Goal: Entertainment & Leisure: Browse casually

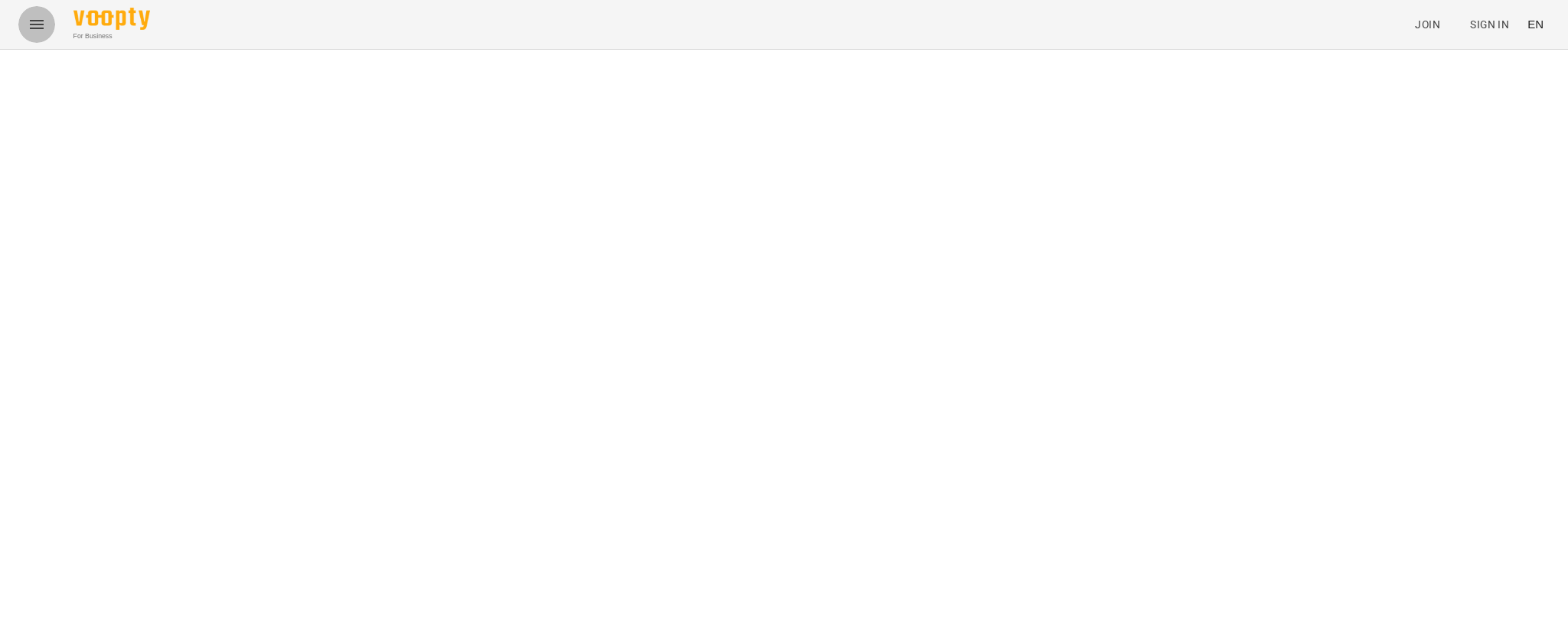
click at [33, 38] on button "Menu" at bounding box center [37, 24] width 37 height 37
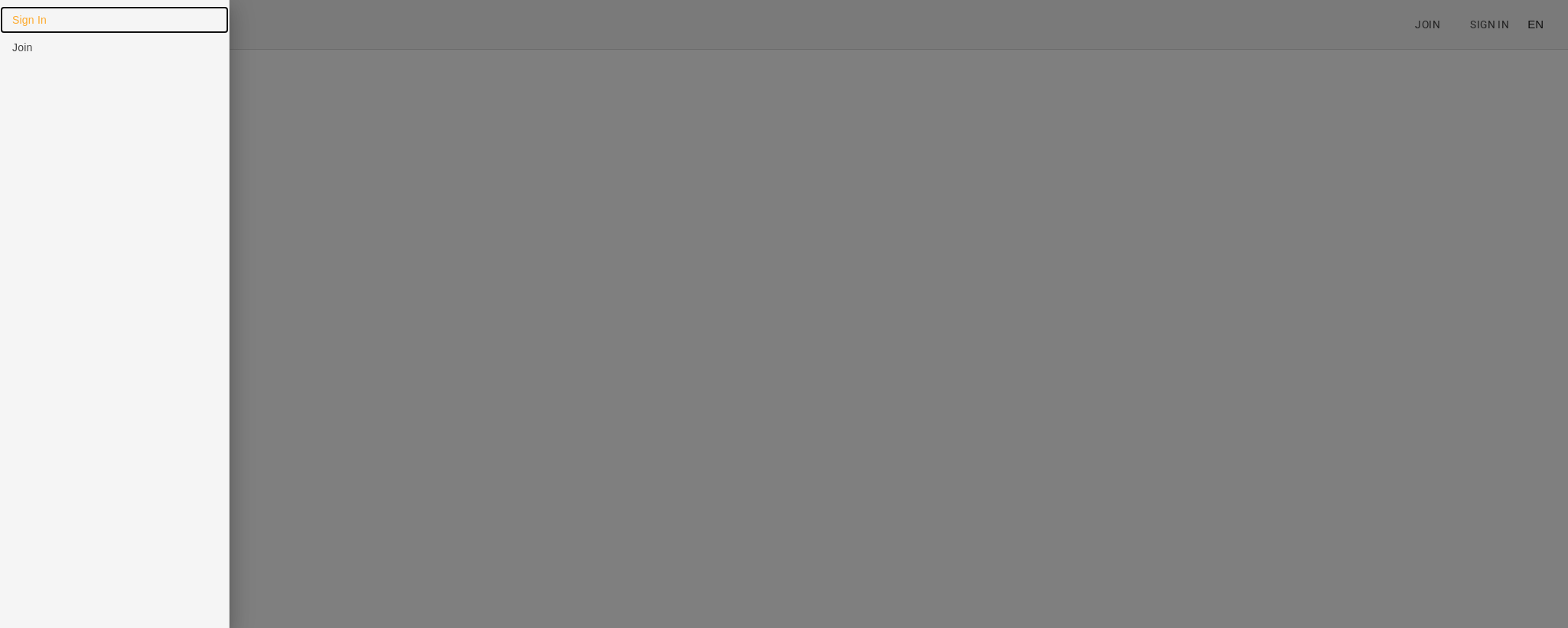
click at [50, 6] on link "Sign In" at bounding box center [115, 19] width 229 height 28
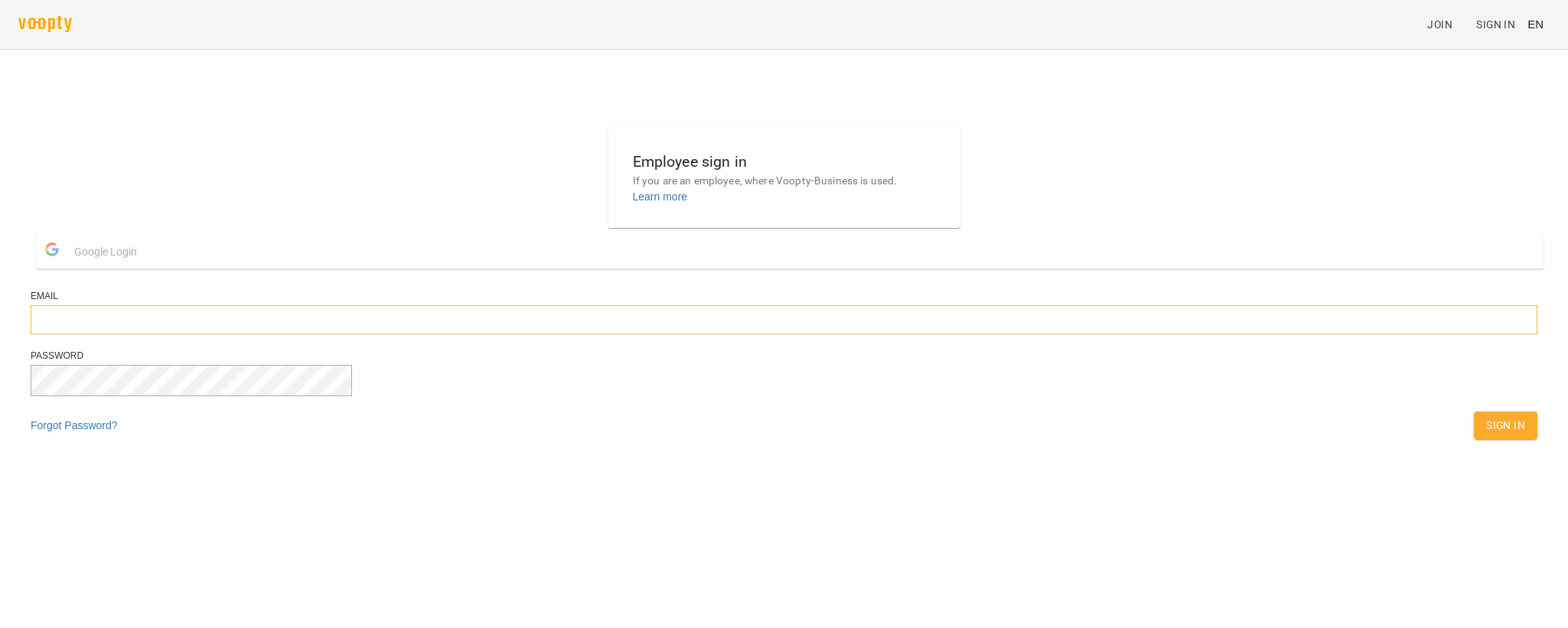
type input "**********"
click at [919, 411] on div "Password" at bounding box center [784, 380] width 1507 height 62
click at [1486, 435] on span "Sign In" at bounding box center [1505, 426] width 39 height 18
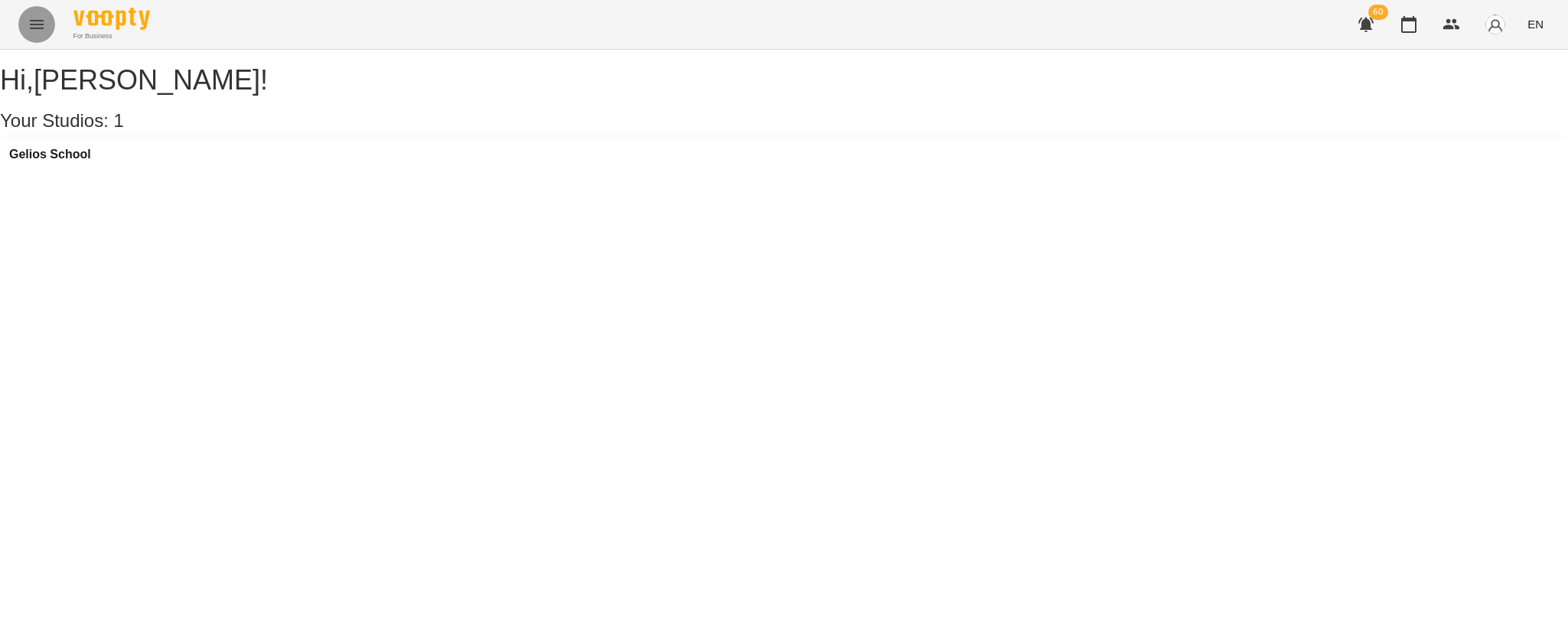
click at [821, 180] on div "For Business 60 EN Hi , Попроцька Ольга ! Your Studios: 1 Gelios School" at bounding box center [784, 89] width 1568 height 180
click at [1522, 23] on div "60 EN" at bounding box center [1449, 24] width 202 height 40
click at [1535, 24] on span "EN" at bounding box center [1535, 23] width 16 height 16
click at [1530, 77] on div "Українська" at bounding box center [1506, 86] width 78 height 28
click at [39, 31] on icon "Menu" at bounding box center [37, 24] width 18 height 18
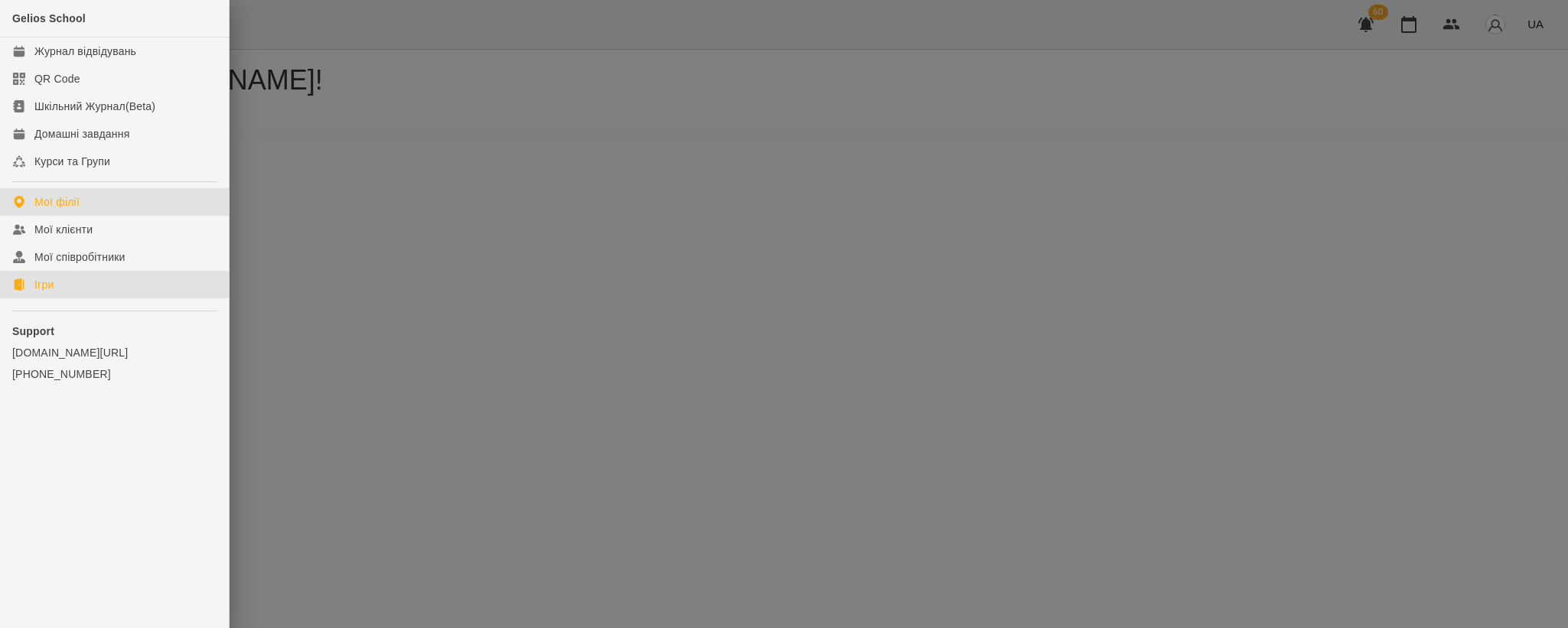
click at [33, 297] on link "Ігри" at bounding box center [115, 284] width 229 height 28
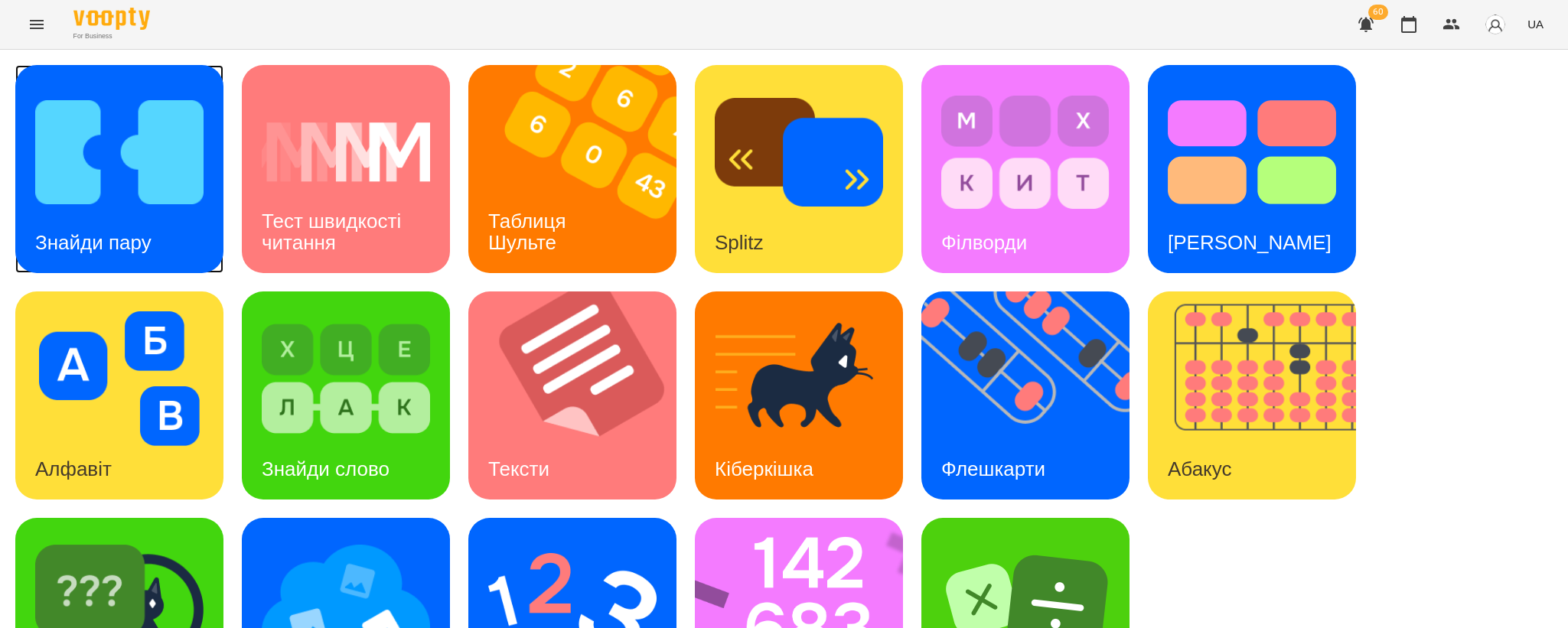
click at [139, 226] on div "Знайди пару" at bounding box center [93, 243] width 156 height 60
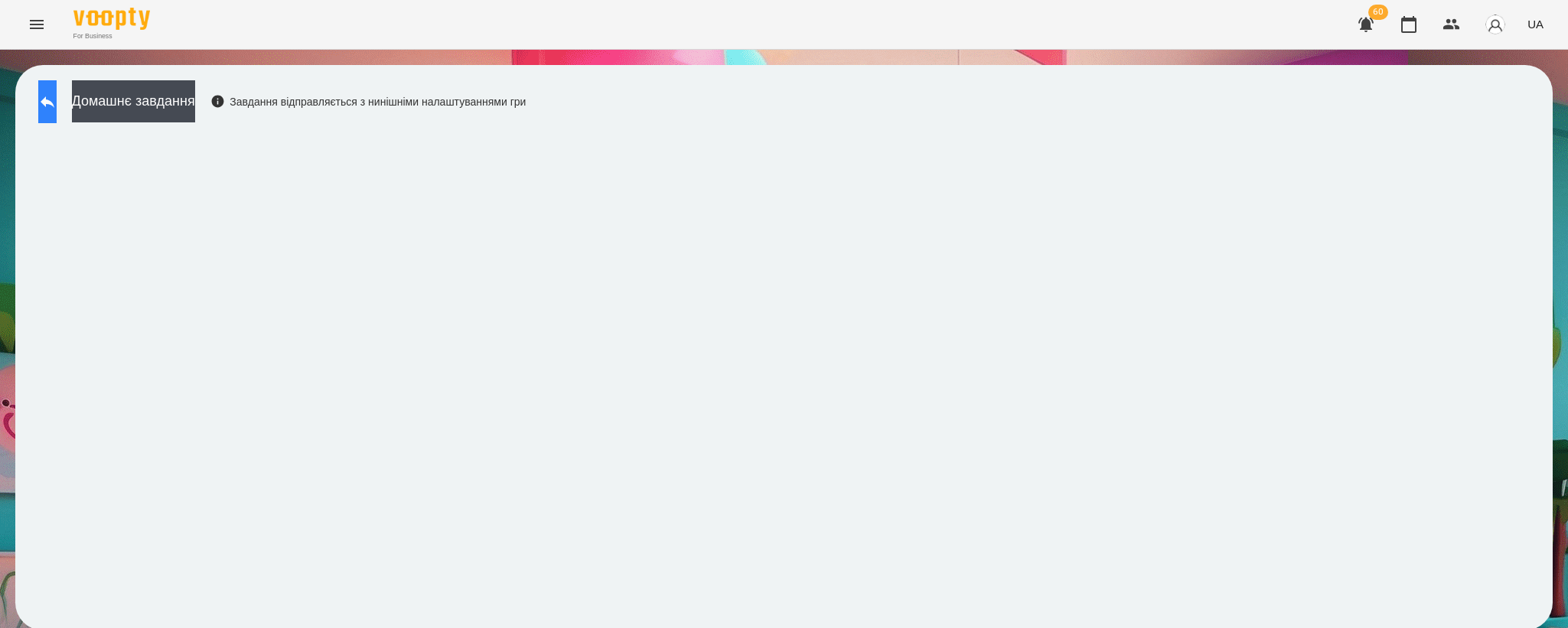
click at [56, 95] on icon at bounding box center [48, 102] width 18 height 18
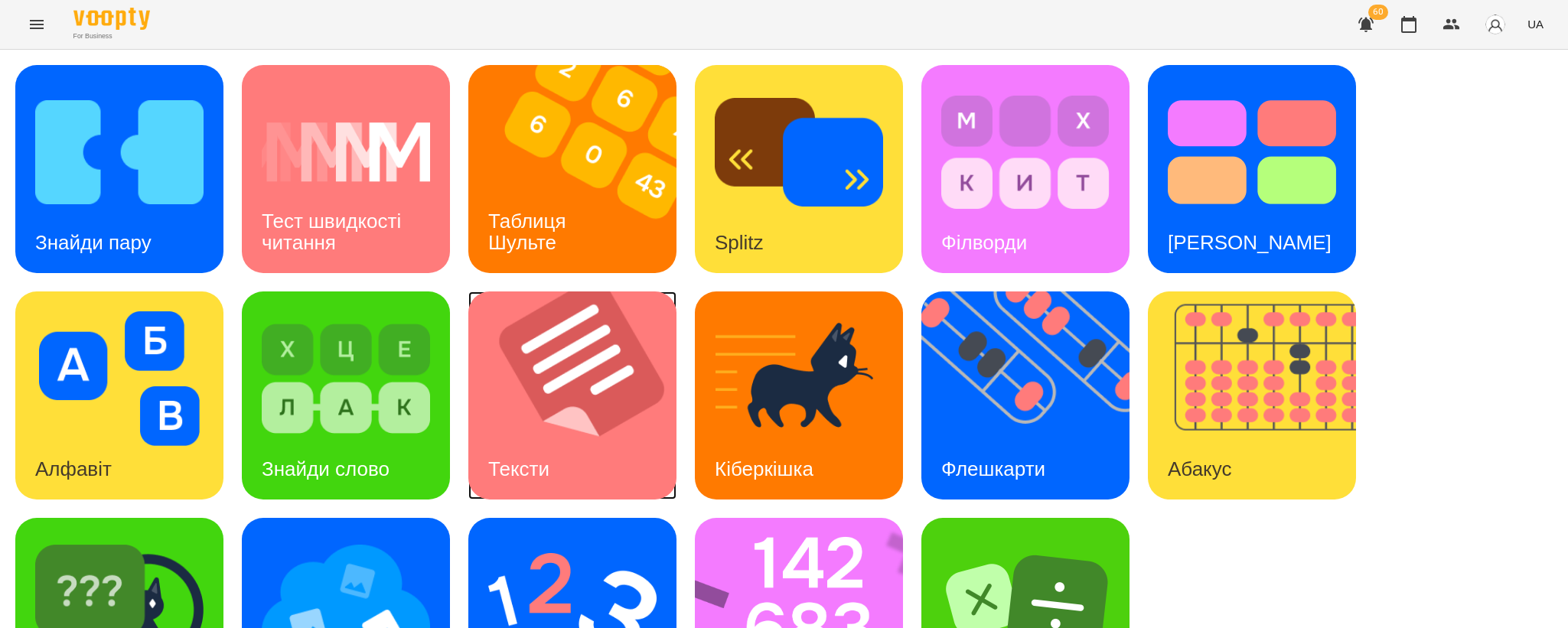
click at [575, 349] on img at bounding box center [582, 396] width 227 height 208
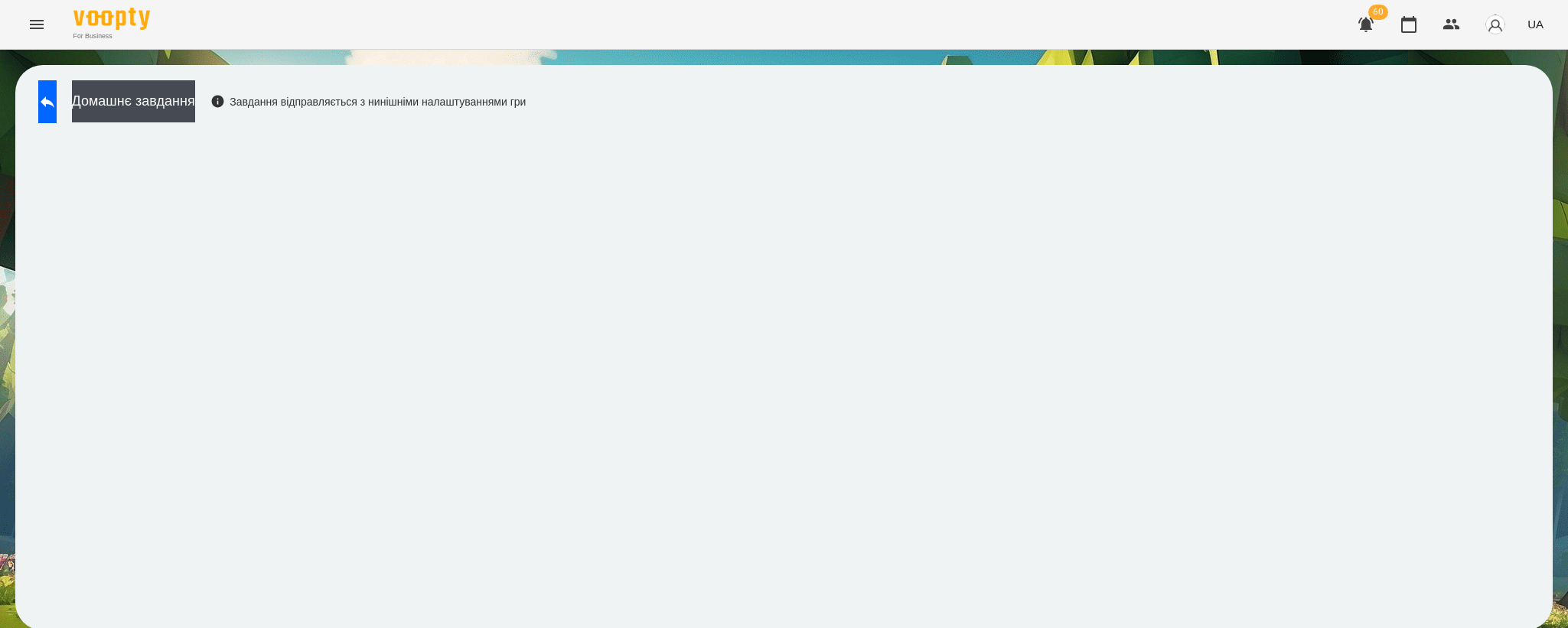
scroll to position [3, 0]
click at [57, 94] on icon at bounding box center [48, 102] width 18 height 18
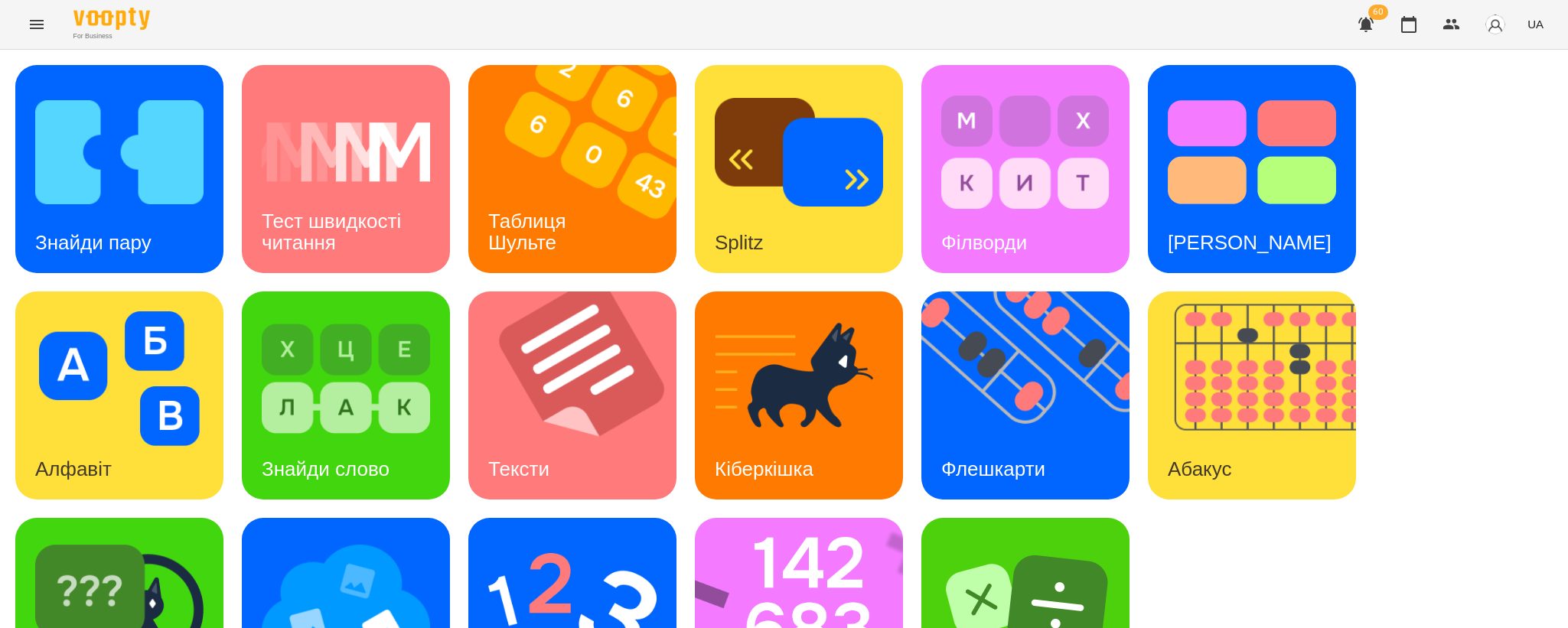
scroll to position [113, 0]
click at [360, 538] on img at bounding box center [345, 605] width 168 height 135
